Goal: Task Accomplishment & Management: Use online tool/utility

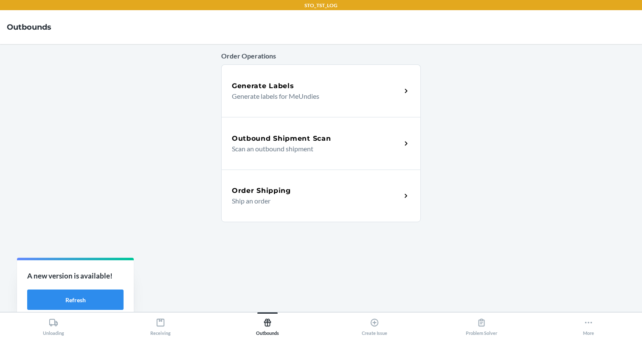
click at [290, 204] on p "Ship an order" at bounding box center [313, 201] width 163 height 10
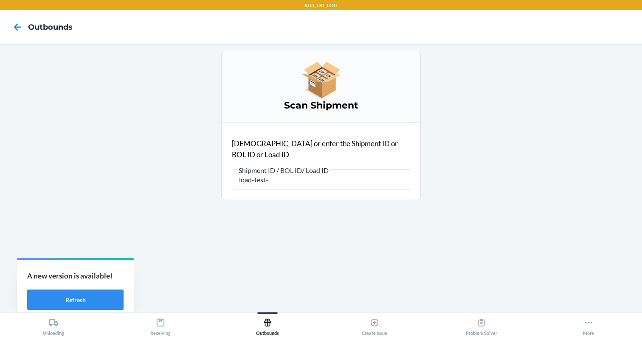
type input "load-test-1"
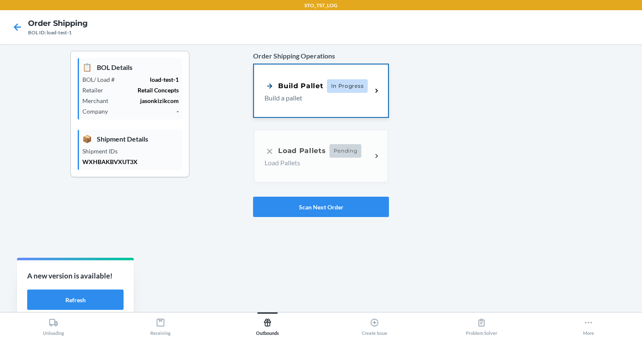
click at [320, 97] on p "Build a pallet" at bounding box center [314, 98] width 100 height 10
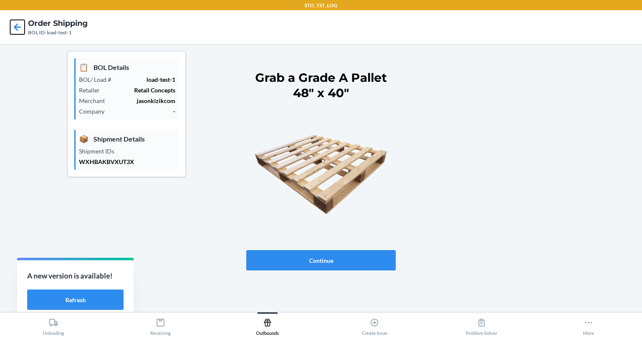
click at [18, 29] on icon at bounding box center [17, 27] width 14 height 14
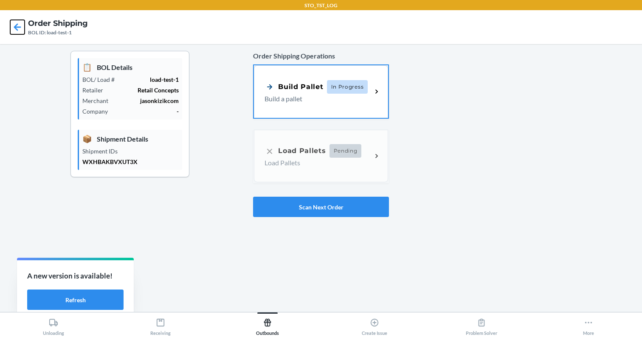
click at [18, 29] on icon at bounding box center [17, 27] width 14 height 14
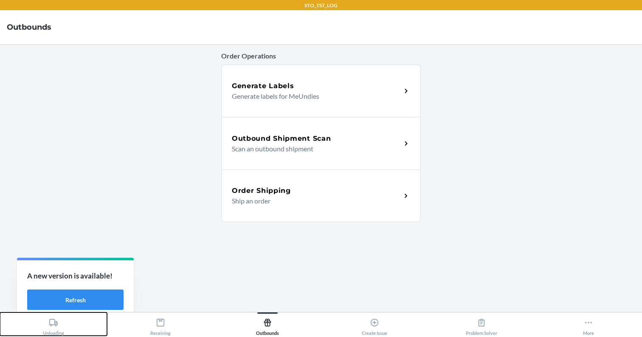
click at [55, 325] on icon at bounding box center [53, 322] width 8 height 7
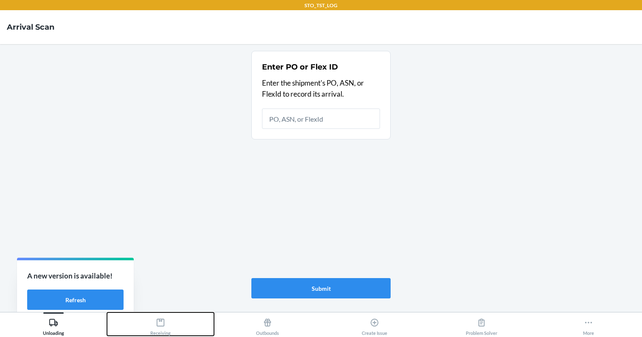
click at [171, 327] on button "Receiving" at bounding box center [160, 324] width 107 height 23
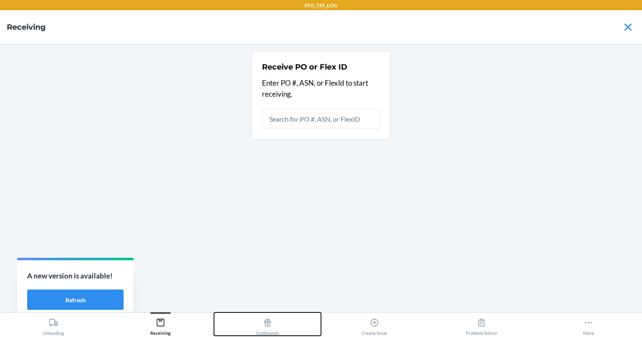
click at [267, 323] on icon at bounding box center [267, 323] width 7 height 8
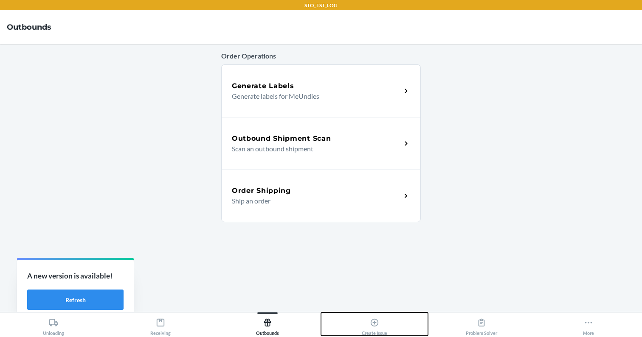
click at [371, 322] on icon at bounding box center [374, 322] width 9 height 9
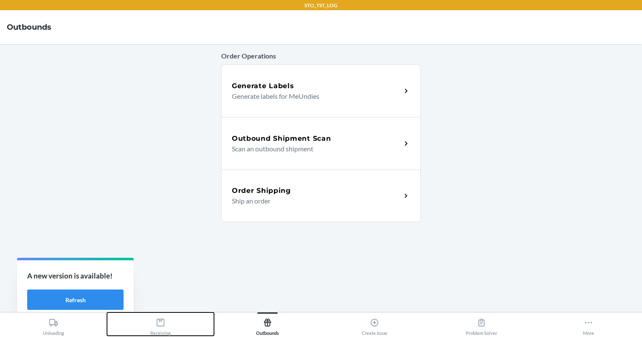
click at [162, 325] on icon at bounding box center [160, 322] width 9 height 9
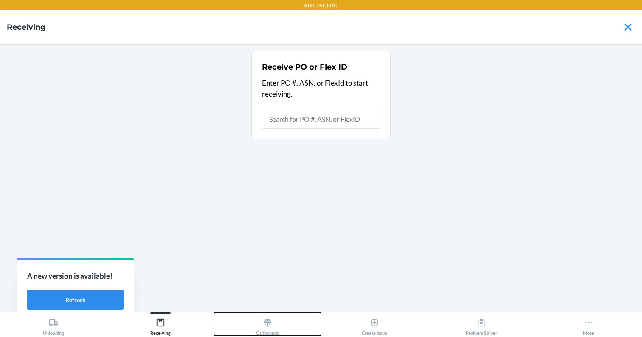
click at [268, 326] on icon at bounding box center [267, 323] width 7 height 8
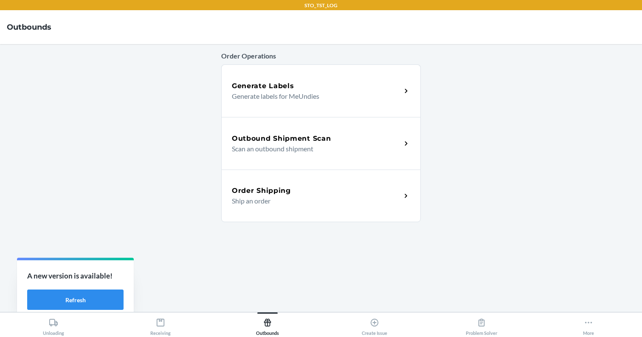
click at [340, 99] on p "Generate labels for MeUndies" at bounding box center [313, 96] width 163 height 10
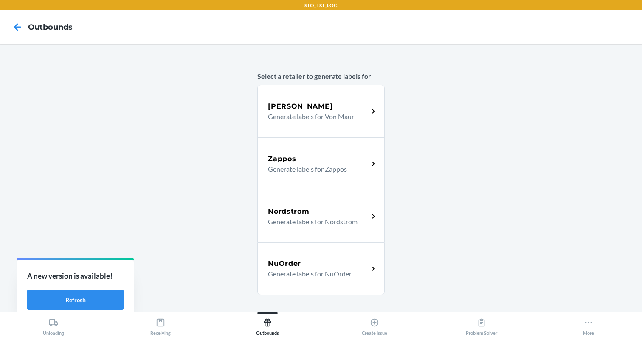
scroll to position [8, 0]
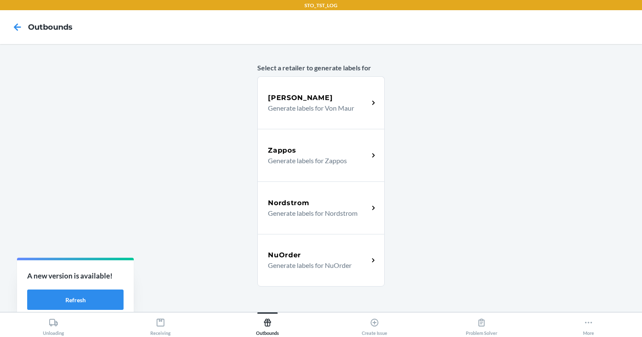
click at [291, 148] on h5 "Zappos" at bounding box center [282, 151] width 28 height 10
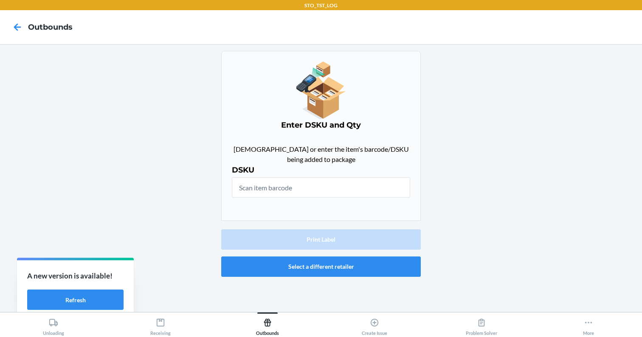
scroll to position [0, 0]
click at [14, 25] on icon at bounding box center [17, 27] width 14 height 14
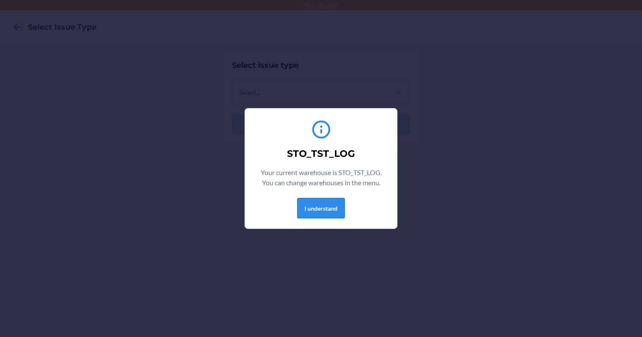
click at [320, 213] on button "I understand" at bounding box center [321, 208] width 48 height 20
